Goal: Find contact information: Find contact information

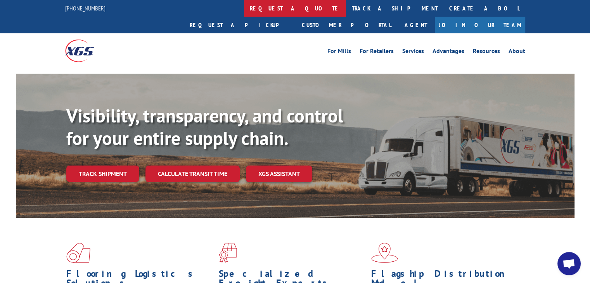
click at [244, 9] on link "request a quote" at bounding box center [295, 8] width 102 height 17
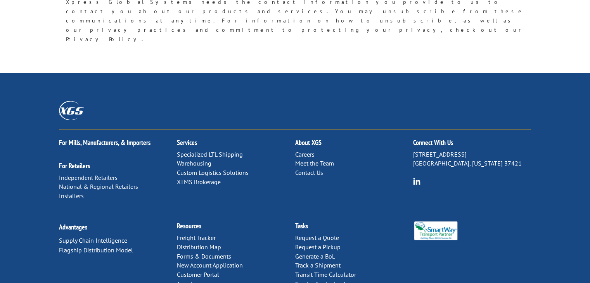
scroll to position [728, 0]
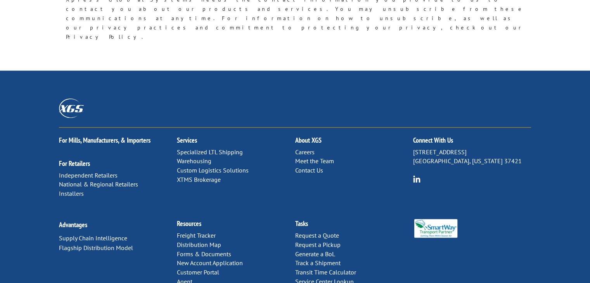
click at [308, 166] on link "Contact Us" at bounding box center [309, 170] width 28 height 8
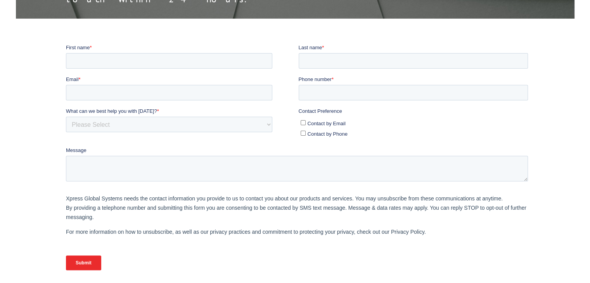
scroll to position [48, 0]
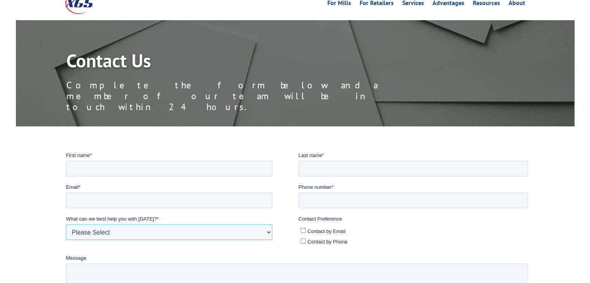
click at [121, 236] on select "Please Select Quoting, Opening New Account, or New Business Opportunity Shipmen…" at bounding box center [169, 232] width 206 height 16
select select "Sales"
click at [66, 224] on select "Please Select Quoting, Opening New Account, or New Business Opportunity Shipmen…" at bounding box center [169, 232] width 206 height 16
click at [24, 192] on div at bounding box center [295, 267] width 590 height 233
